Goal: Complete application form: Complete application form

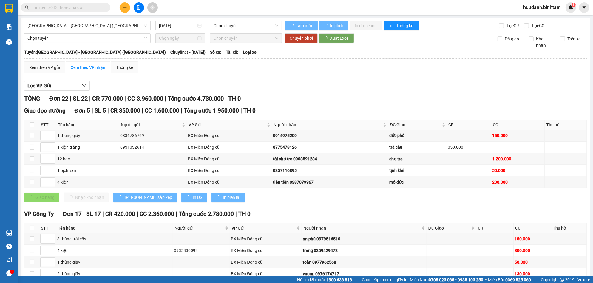
type input "[DATE]"
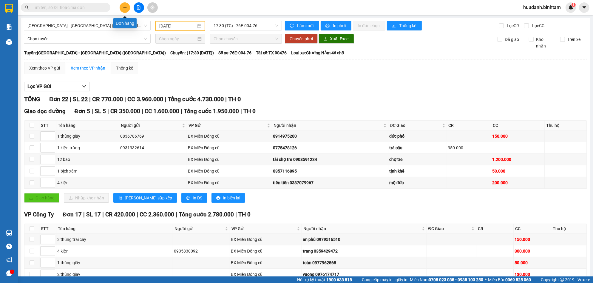
click at [124, 7] on icon "plus" at bounding box center [124, 7] width 3 height 0
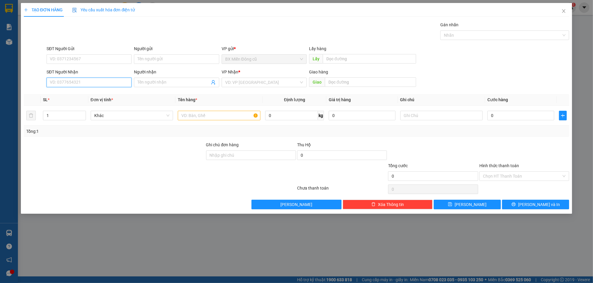
click at [118, 83] on input "SĐT Người Nhận" at bounding box center [89, 83] width 85 height 10
click at [78, 84] on input "SĐT Người Nhận" at bounding box center [89, 83] width 85 height 10
type input "0909685727"
click at [81, 91] on div "0909685727 - [PERSON_NAME]" at bounding box center [89, 94] width 78 height 7
type input "tung"
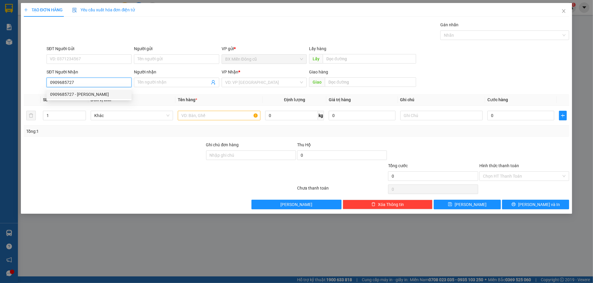
type input "quy tinh khe"
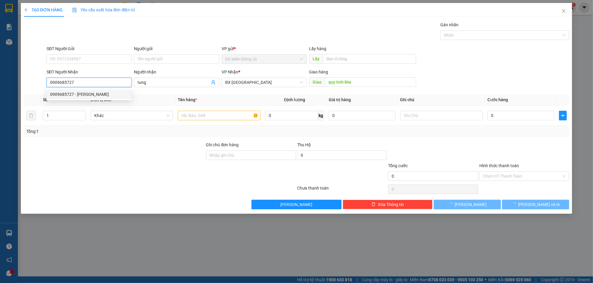
type input "120.000"
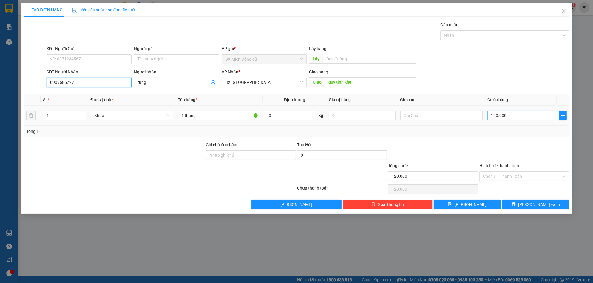
type input "0909685727"
click at [517, 116] on input "120.000" at bounding box center [520, 116] width 67 height 10
type input "0"
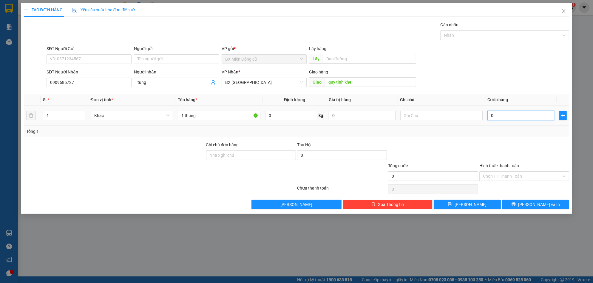
click at [510, 117] on input "0" at bounding box center [520, 116] width 67 height 10
type input "1"
type input "01"
type input "10"
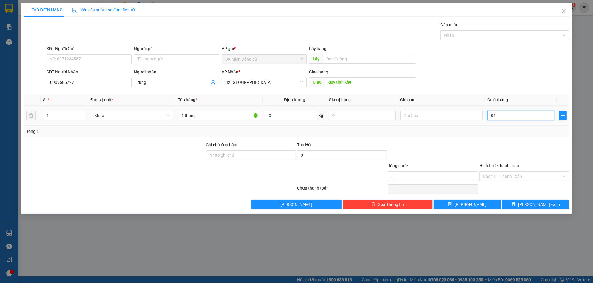
type input "10"
type input "0.100"
type input "100"
type input "1.000"
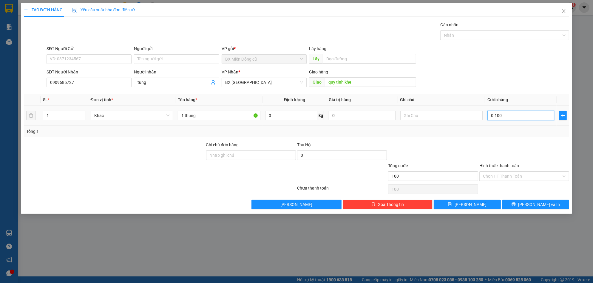
type input "1.000"
type input "01.000"
type input "10.000"
type input "0.100.000"
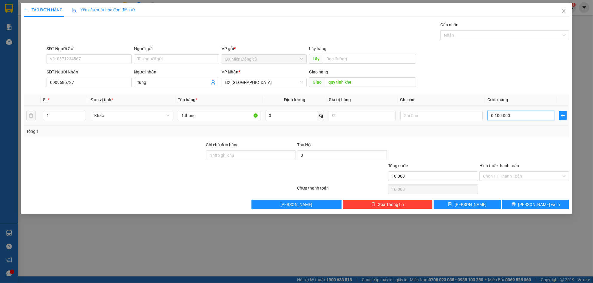
type input "100.000"
click at [523, 174] on input "Hình thức thanh toán" at bounding box center [522, 176] width 78 height 9
type input "100.000"
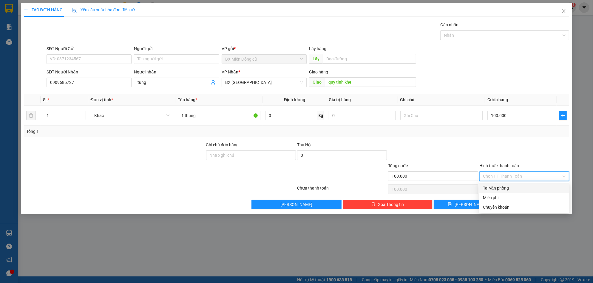
click at [504, 190] on div "Tại văn phòng" at bounding box center [524, 188] width 83 height 7
type input "0"
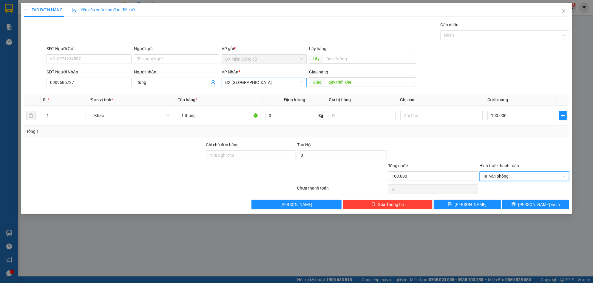
click at [280, 81] on span "BX [GEOGRAPHIC_DATA]" at bounding box center [264, 82] width 78 height 9
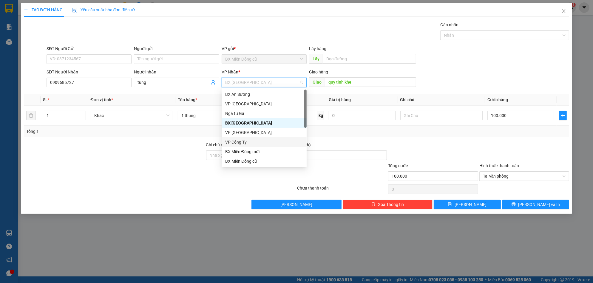
scroll to position [19, 0]
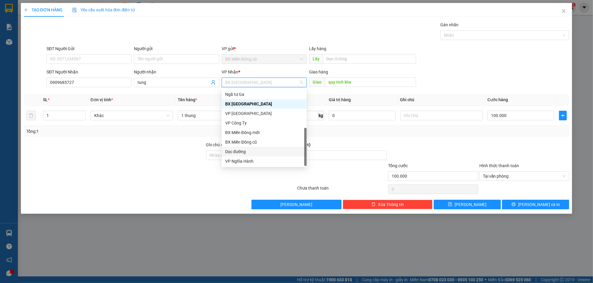
click at [248, 149] on div "Dọc đường" at bounding box center [264, 151] width 78 height 7
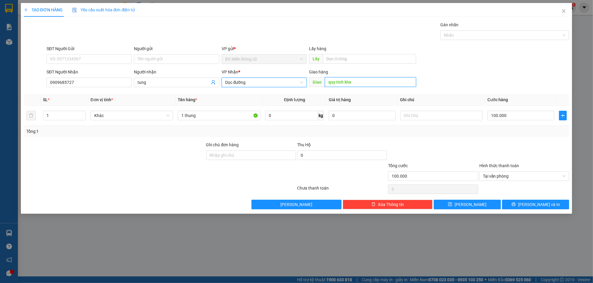
click at [334, 82] on input "quy tinh khe" at bounding box center [370, 82] width 91 height 10
click at [335, 81] on input "quy tinh khe" at bounding box center [370, 82] width 91 height 10
click at [348, 83] on input "tinh khe" at bounding box center [370, 82] width 91 height 10
type input "t"
paste input "ý"
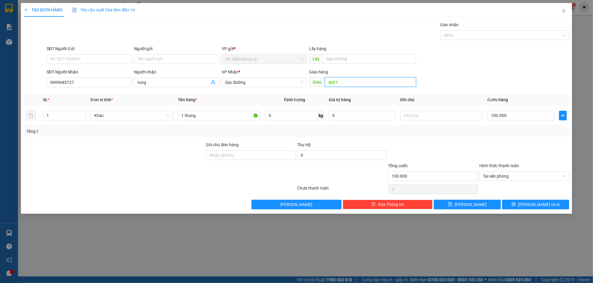
paste input "ị"
paste input "ê"
type input "quý tịnh khê"
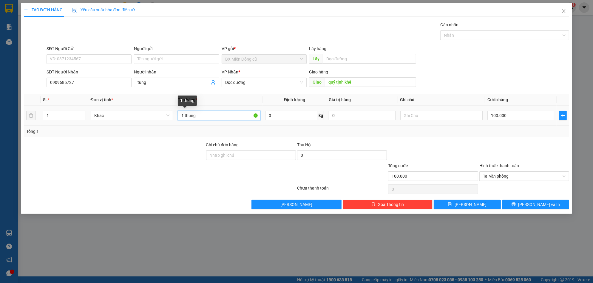
click at [238, 118] on input "1 thung" at bounding box center [219, 116] width 83 height 10
paste input "â"
type input "1 thung giây"
click at [532, 204] on span "[PERSON_NAME] và In" at bounding box center [539, 204] width 42 height 7
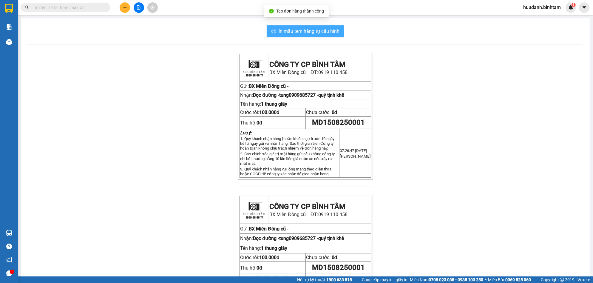
click at [327, 30] on span "In mẫu tem hàng tự cấu hình" at bounding box center [309, 30] width 61 height 7
